Goal: Find specific page/section: Find specific page/section

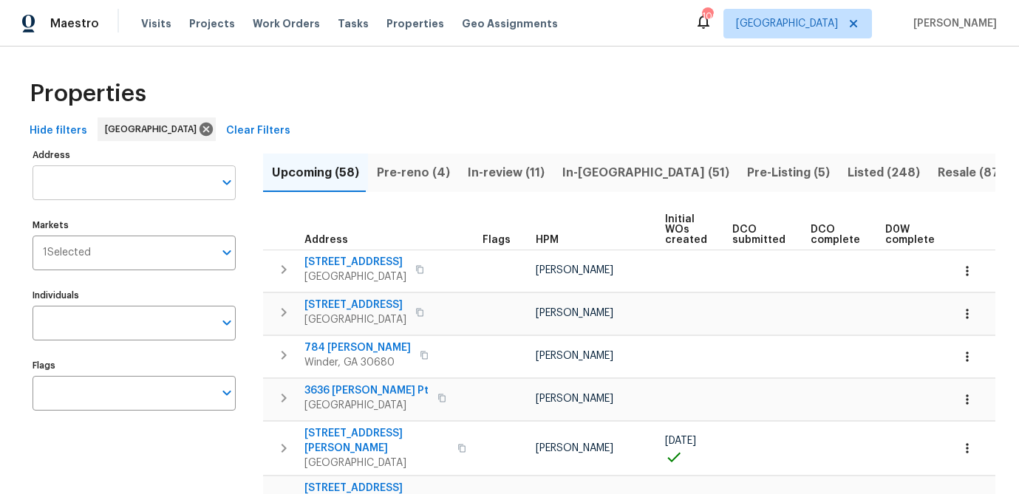
click at [137, 185] on input "Address" at bounding box center [123, 183] width 181 height 35
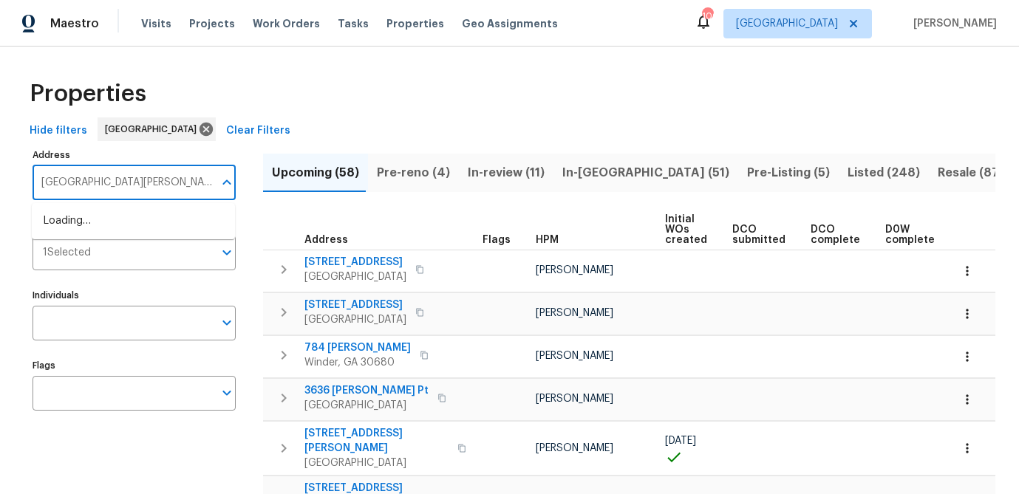
type input "[GEOGRAPHIC_DATA][PERSON_NAME]"
click at [126, 220] on li "[STREET_ADDRESS][PERSON_NAME]" at bounding box center [133, 221] width 203 height 24
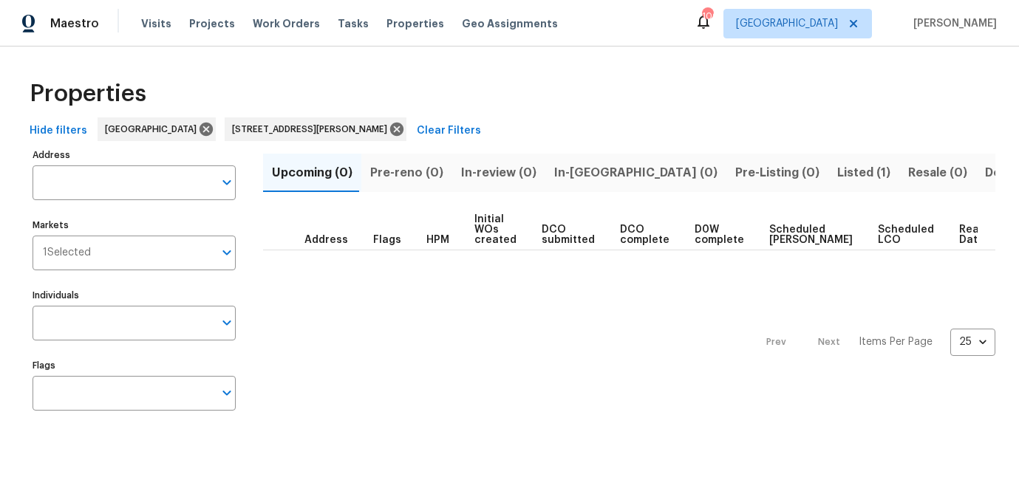
type input "[STREET_ADDRESS][PERSON_NAME]"
click at [837, 173] on span "Listed (1)" at bounding box center [863, 173] width 53 height 21
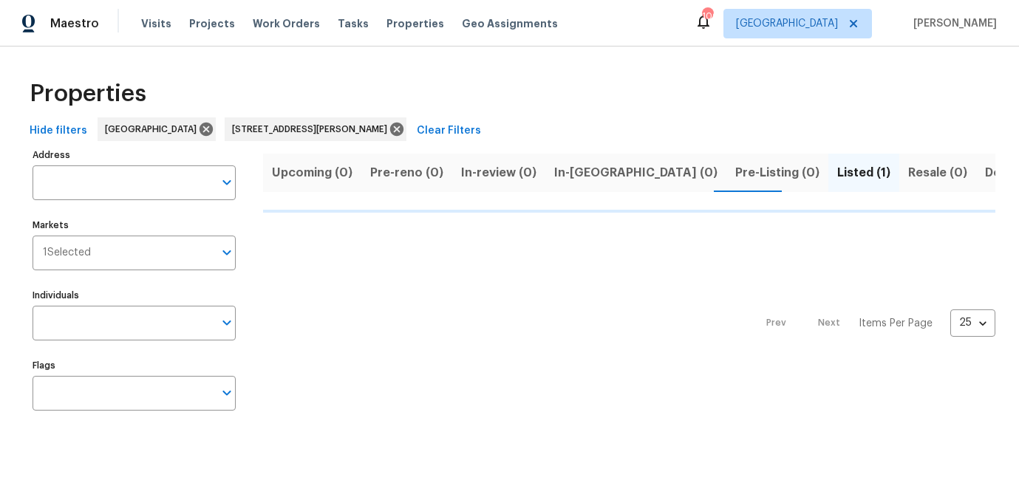
type input "[STREET_ADDRESS][PERSON_NAME]"
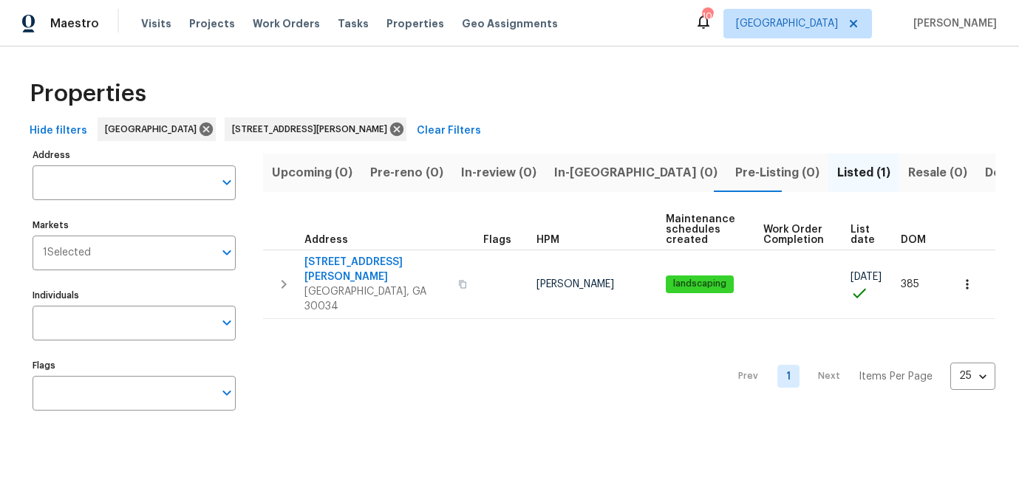
type input "[STREET_ADDRESS][PERSON_NAME]"
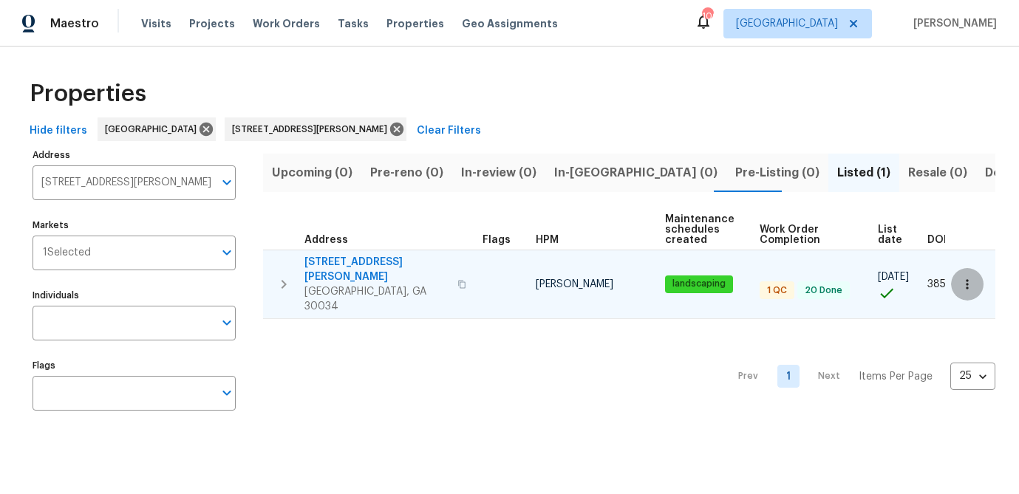
click at [964, 277] on icon "button" at bounding box center [967, 284] width 15 height 15
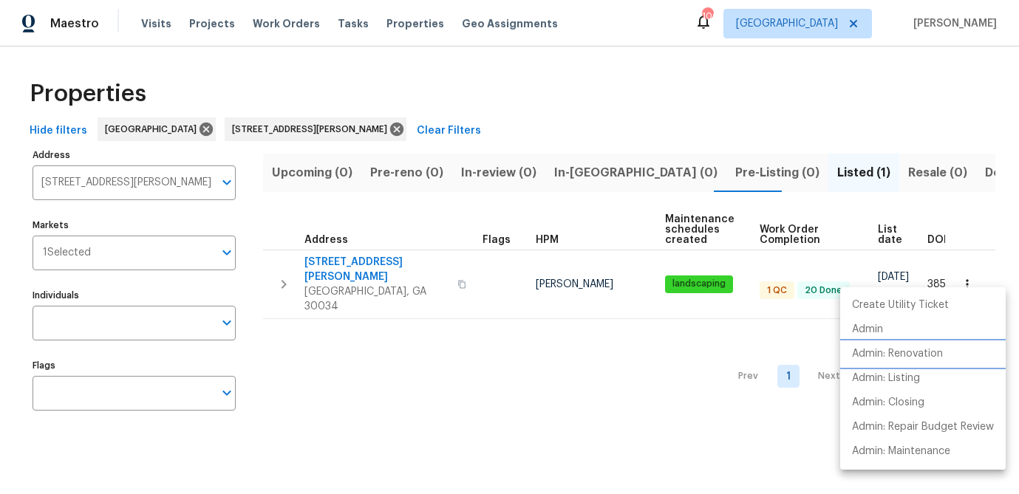
click at [925, 347] on p "Admin: Renovation" at bounding box center [897, 355] width 91 height 16
click at [353, 262] on div at bounding box center [509, 247] width 1019 height 494
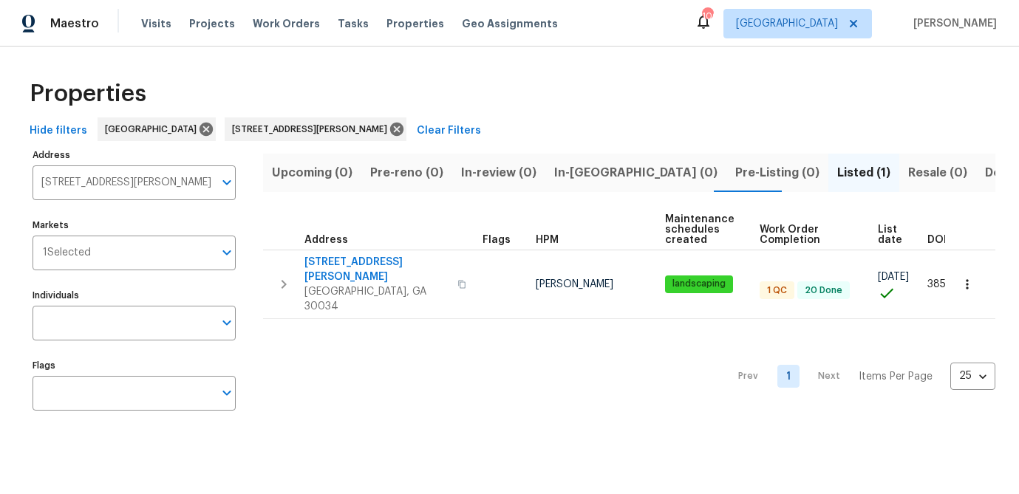
click at [353, 262] on span "[STREET_ADDRESS][PERSON_NAME]" at bounding box center [376, 270] width 144 height 30
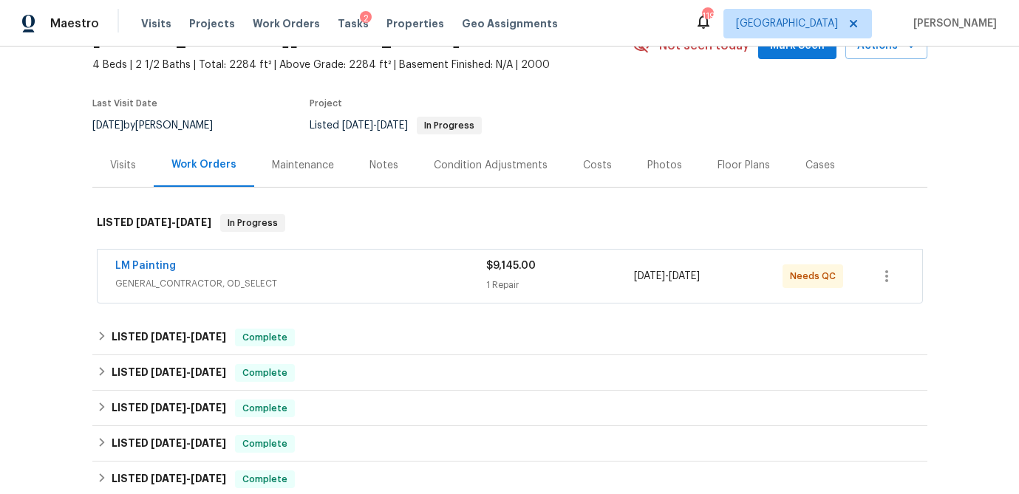
scroll to position [65, 0]
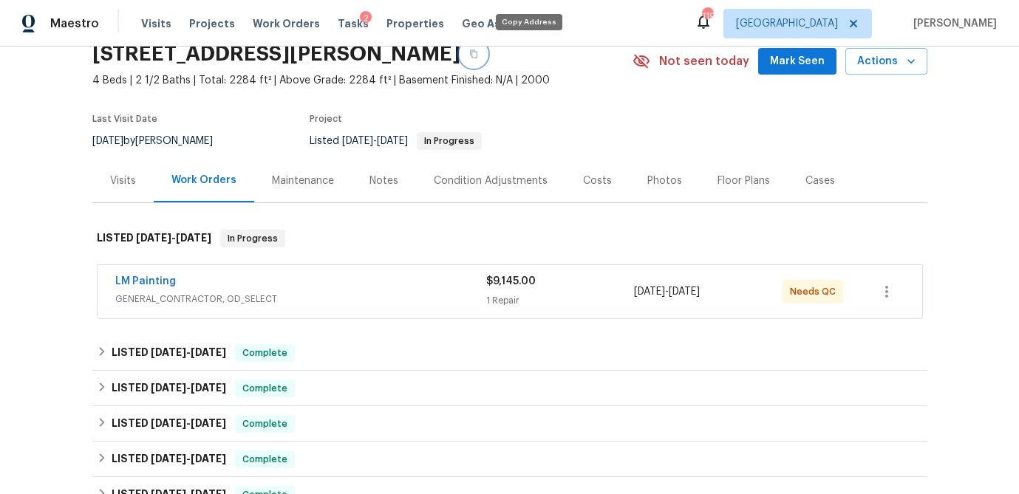
click at [478, 55] on icon "button" at bounding box center [473, 54] width 9 height 9
